Goal: Task Accomplishment & Management: Complete application form

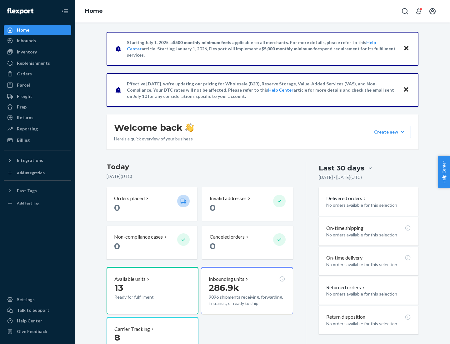
click at [403, 132] on button "Create new Create new inbound Create new order Create new product" at bounding box center [390, 132] width 42 height 13
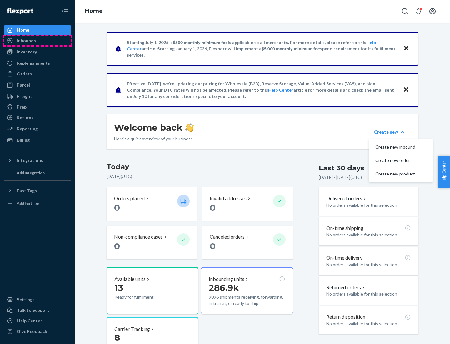
click at [38, 41] on div "Inbounds" at bounding box center [37, 40] width 66 height 9
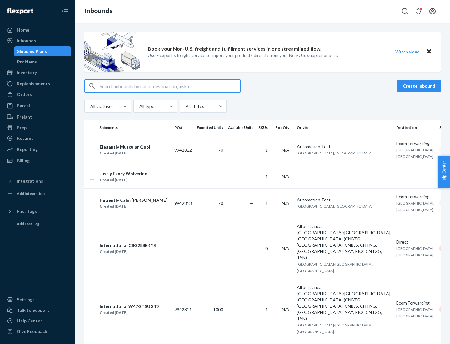
click at [420, 86] on button "Create inbound" at bounding box center [419, 86] width 43 height 13
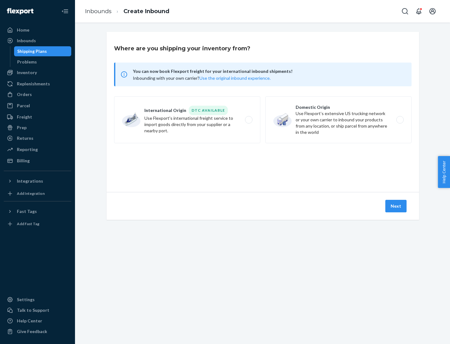
click at [339, 120] on label "Domestic Origin Use Flexport’s extensive US trucking network or your own carrie…" at bounding box center [338, 119] width 146 height 47
click at [400, 120] on input "Domestic Origin Use Flexport’s extensive US trucking network or your own carrie…" at bounding box center [402, 120] width 4 height 4
radio input "true"
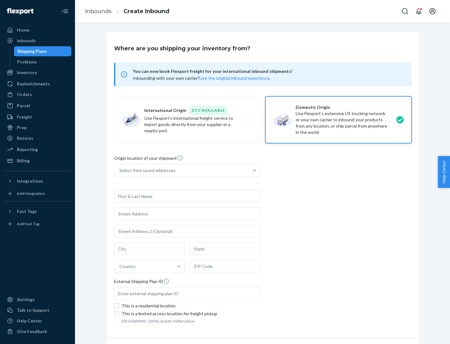
click at [182, 170] on div "Select from saved addresses" at bounding box center [181, 170] width 134 height 13
click at [120, 170] on input "Select from saved addresses" at bounding box center [119, 170] width 1 height 6
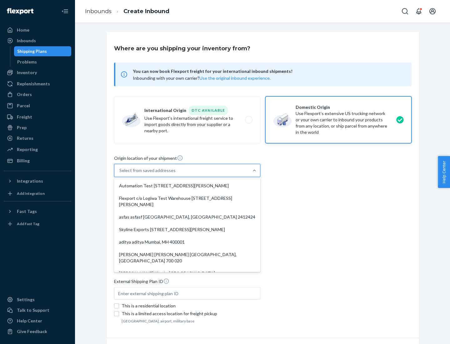
scroll to position [3, 0]
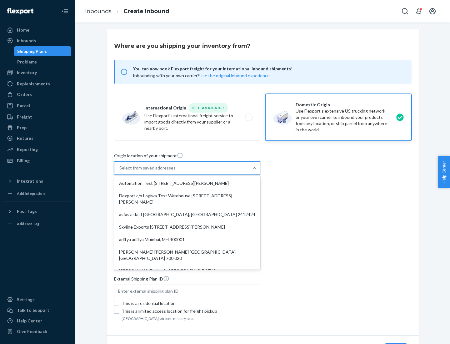
click at [187, 183] on div "Automation Test [STREET_ADDRESS][PERSON_NAME]" at bounding box center [187, 183] width 144 height 13
click at [120, 171] on input "option Automation Test [STREET_ADDRESS][PERSON_NAME]. 9 results available. Use …" at bounding box center [119, 168] width 1 height 6
type input "Automation Test"
type input "9th Floor"
type input "[GEOGRAPHIC_DATA]"
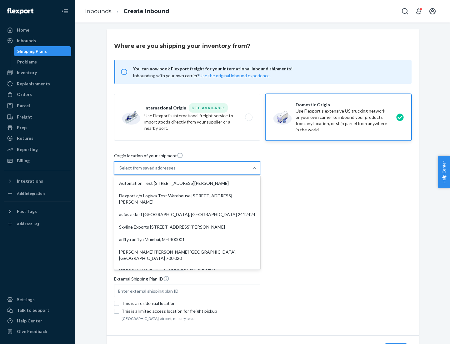
type input "CA"
type input "94104"
type input "[STREET_ADDRESS][PERSON_NAME]"
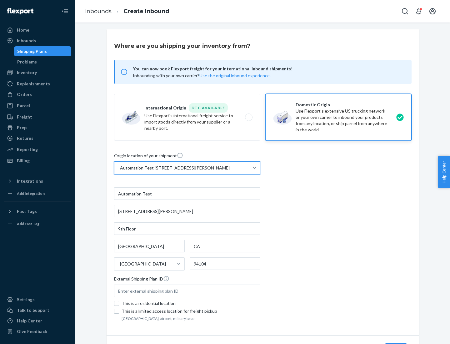
scroll to position [37, 0]
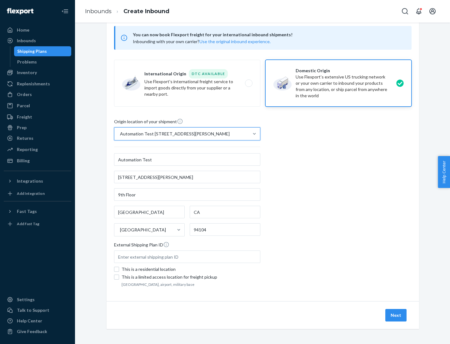
click at [396, 315] on button "Next" at bounding box center [395, 315] width 21 height 13
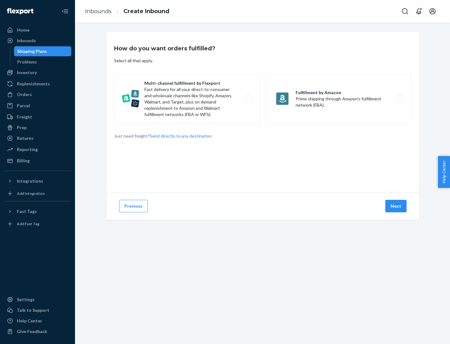
click at [187, 99] on label "Multi-channel fulfillment by Flexport Fast delivery for all your direct-to-cons…" at bounding box center [187, 99] width 146 height 50
click at [249, 99] on input "Multi-channel fulfillment by Flexport Fast delivery for all your direct-to-cons…" at bounding box center [251, 99] width 4 height 4
radio input "true"
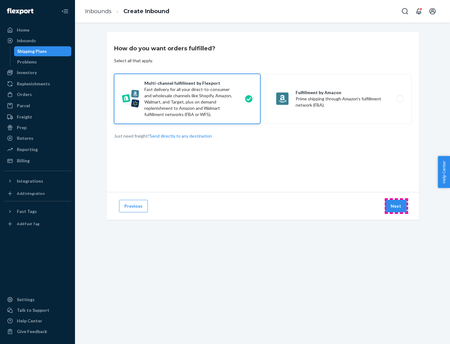
click at [396, 206] on button "Next" at bounding box center [395, 206] width 21 height 13
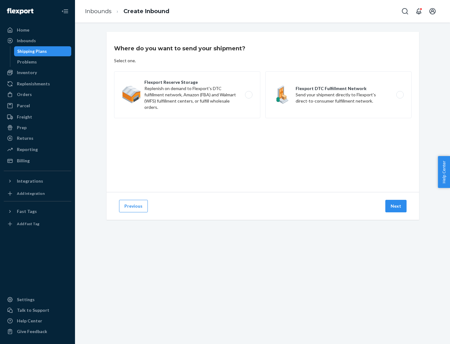
click at [339, 95] on label "Flexport DTC Fulfillment Network Send your shipment directly to Flexport's dire…" at bounding box center [338, 94] width 146 height 47
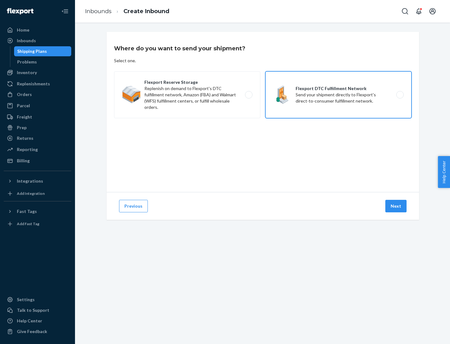
click at [400, 95] on input "Flexport DTC Fulfillment Network Send your shipment directly to Flexport's dire…" at bounding box center [402, 95] width 4 height 4
radio input "true"
click at [396, 206] on button "Next" at bounding box center [395, 206] width 21 height 13
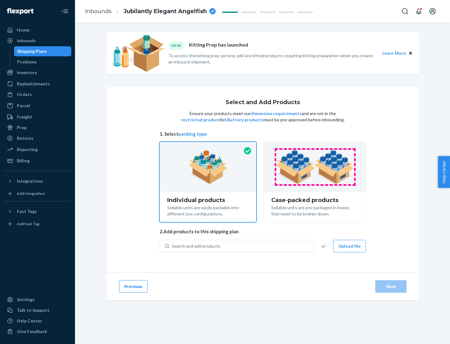
click at [315, 167] on img at bounding box center [315, 167] width 78 height 34
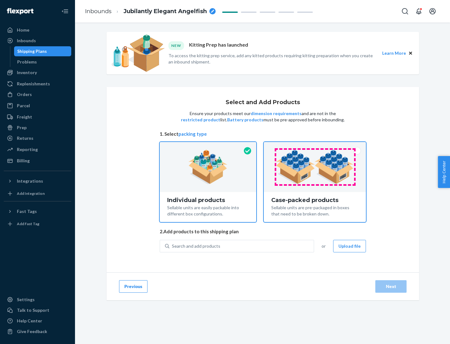
click at [315, 146] on input "Case-packed products Sellable units are pre-packaged in boxes that need to be b…" at bounding box center [315, 144] width 4 height 4
radio input "true"
radio input "false"
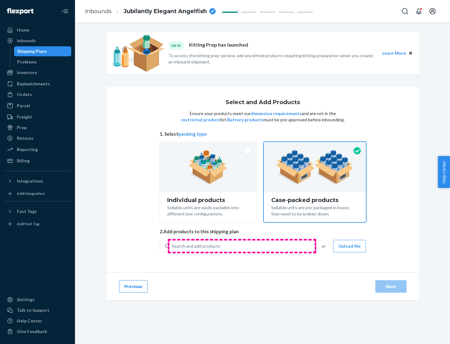
click at [242, 246] on div "Search and add products" at bounding box center [241, 245] width 144 height 11
click at [173, 246] on input "Search and add products" at bounding box center [172, 246] width 1 height 6
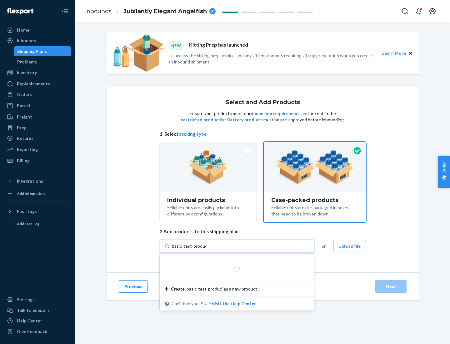
type input "basic-test-product-1"
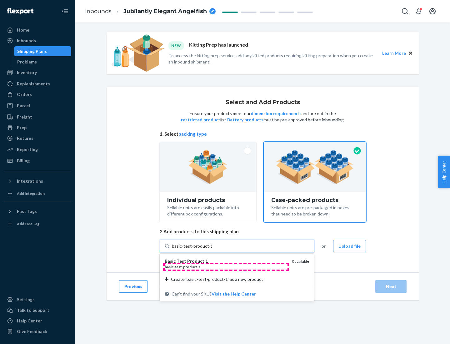
click at [226, 267] on div "basic - test - product - 1" at bounding box center [226, 266] width 122 height 5
click at [212, 249] on input "basic-test-product-1" at bounding box center [192, 246] width 40 height 6
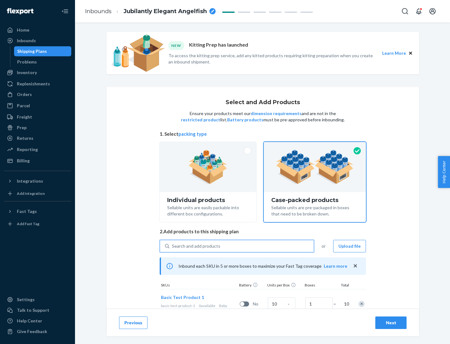
scroll to position [23, 0]
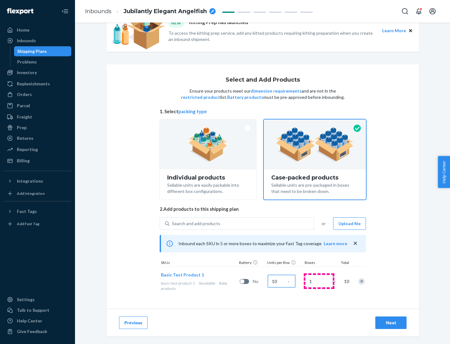
type input "10"
type input "7"
click at [391, 323] on div "Next" at bounding box center [391, 322] width 21 height 6
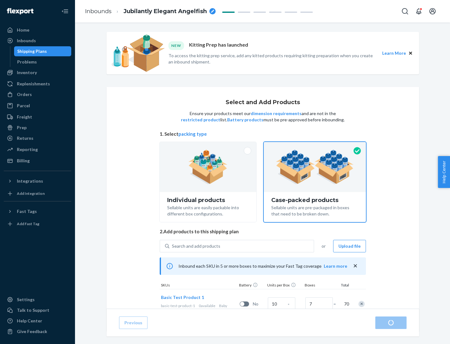
radio input "true"
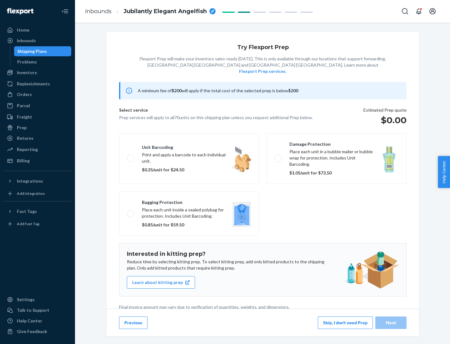
scroll to position [2, 0]
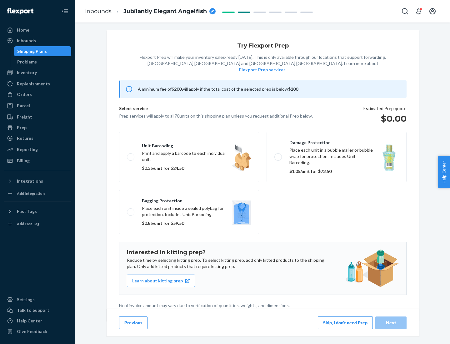
click at [345, 322] on button "Skip, I don't need Prep" at bounding box center [345, 322] width 55 height 13
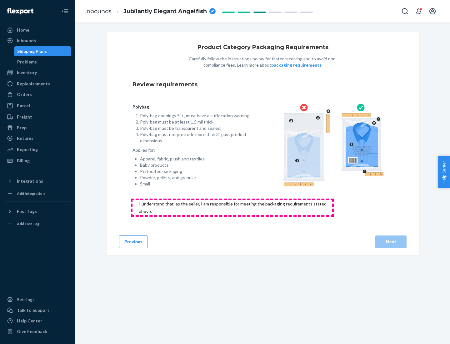
click at [232, 207] on input "checkbox" at bounding box center [237, 207] width 208 height 15
checkbox input "true"
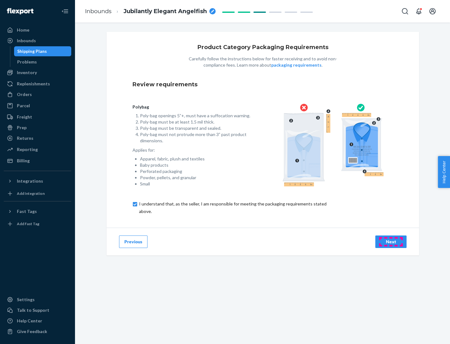
click at [391, 241] on div "Next" at bounding box center [391, 242] width 21 height 6
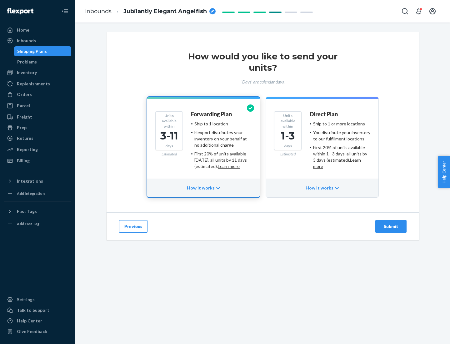
click at [322, 143] on ul "Ship to 1 or more locations You distribute your inventory to our fulfillment lo…" at bounding box center [340, 145] width 61 height 49
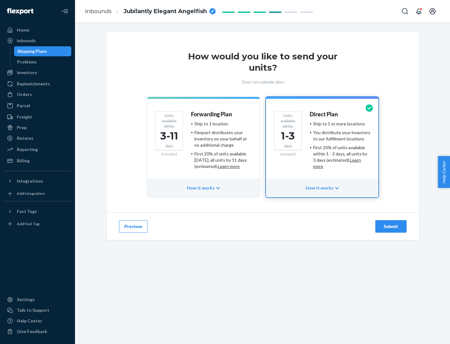
click at [391, 226] on div "Submit" at bounding box center [391, 226] width 21 height 6
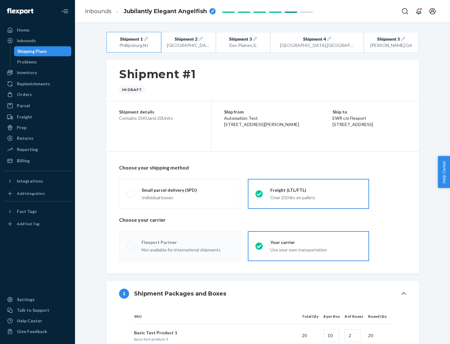
radio input "true"
radio input "false"
radio input "true"
radio input "false"
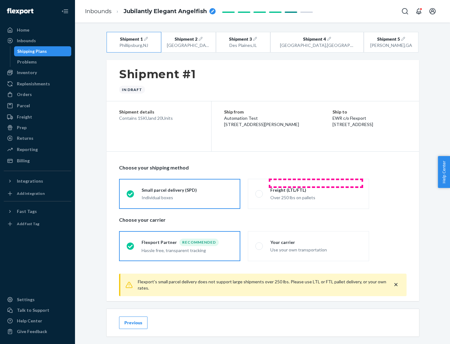
scroll to position [7, 0]
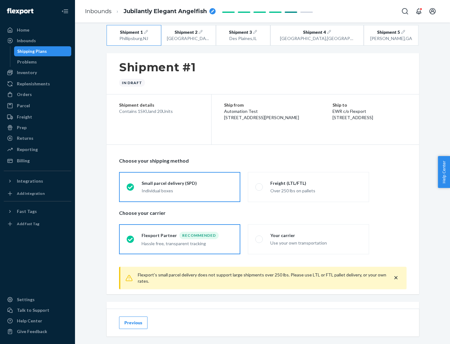
click at [316, 183] on div "Freight (LTL/FTL)" at bounding box center [315, 183] width 91 height 6
click at [259, 185] on input "Freight (LTL/FTL) Over 250 lbs on pallets" at bounding box center [257, 187] width 4 height 4
radio input "true"
radio input "false"
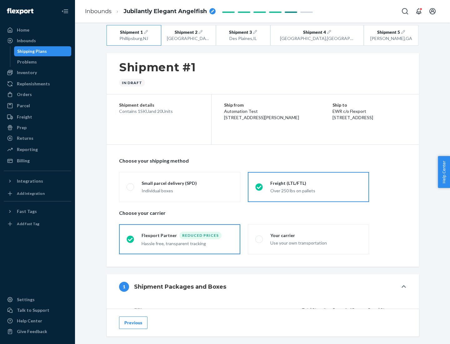
scroll to position [59, 0]
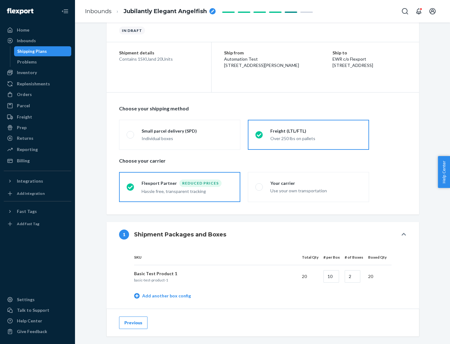
click at [316, 183] on div "Your carrier" at bounding box center [315, 183] width 91 height 6
click at [259, 185] on input "Your carrier Use your own transportation" at bounding box center [257, 187] width 4 height 4
radio input "true"
radio input "false"
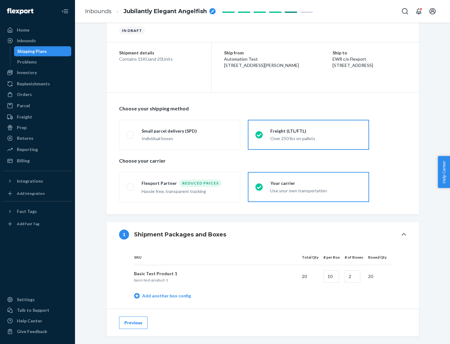
scroll to position [198, 0]
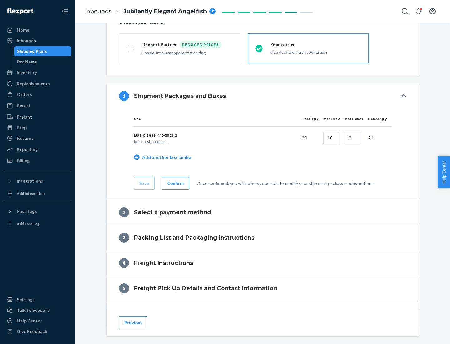
click at [175, 183] on div "Confirm" at bounding box center [176, 183] width 16 height 6
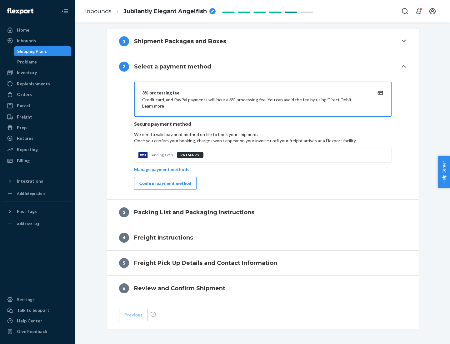
click at [165, 183] on div "Confirm payment method" at bounding box center [165, 183] width 52 height 6
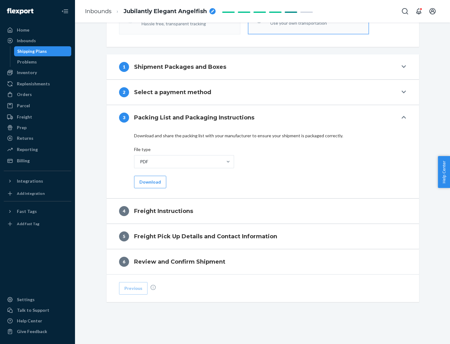
scroll to position [225, 0]
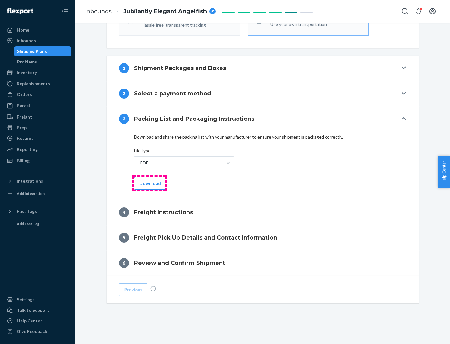
click at [149, 183] on button "Download" at bounding box center [150, 183] width 32 height 13
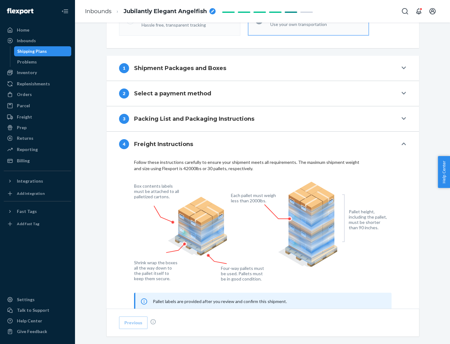
scroll to position [378, 0]
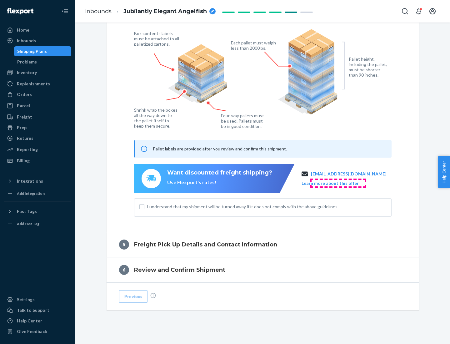
click at [338, 183] on button "Learn more about this offer" at bounding box center [330, 183] width 57 height 6
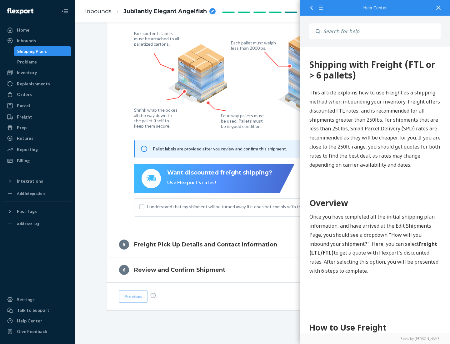
scroll to position [0, 0]
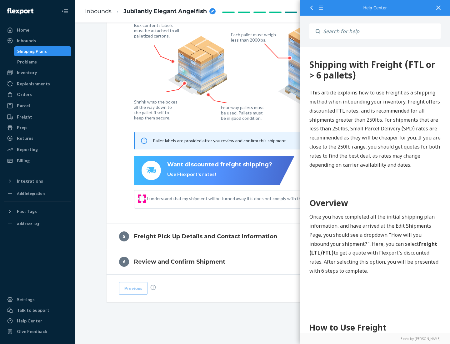
click at [142, 198] on input "I understand that my shipment will be turned away if it does not comply with th…" at bounding box center [141, 198] width 5 height 5
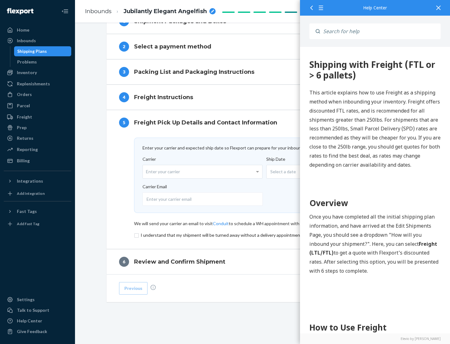
scroll to position [272, 0]
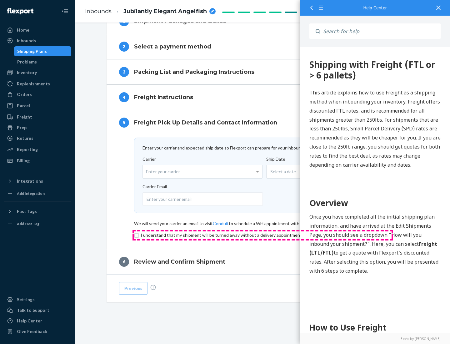
click at [263, 235] on input "checkbox" at bounding box center [263, 235] width 258 height 8
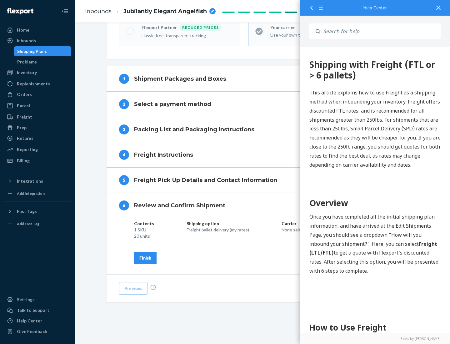
scroll to position [215, 0]
click at [145, 258] on div "Finish" at bounding box center [145, 258] width 12 height 6
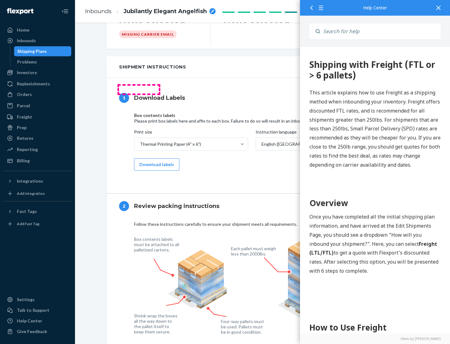
scroll to position [0, 0]
